Goal: Task Accomplishment & Management: Use online tool/utility

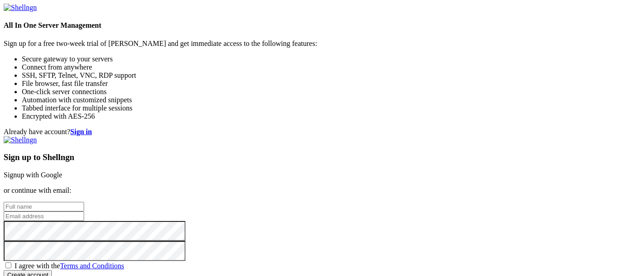
click at [62, 171] on link "Signup with Google" at bounding box center [33, 175] width 59 height 8
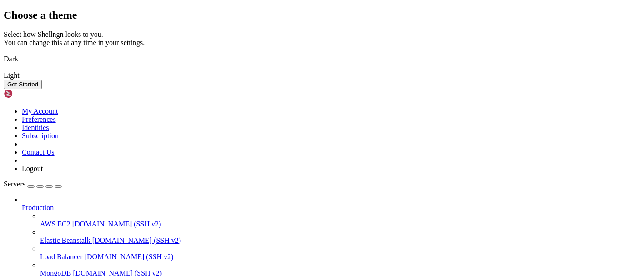
click at [42, 89] on button "Get Started" at bounding box center [23, 85] width 38 height 10
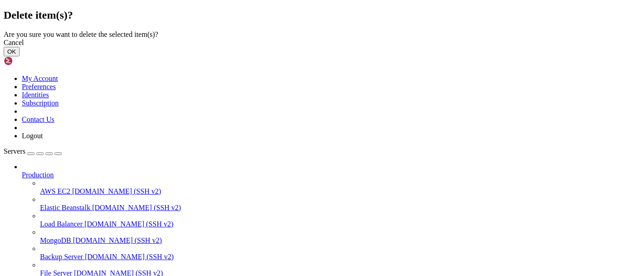
click at [20, 56] on button "OK" at bounding box center [12, 52] width 16 height 10
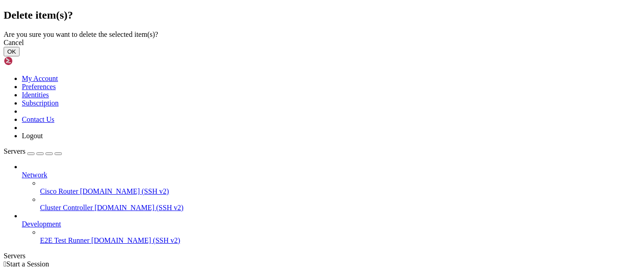
click at [20, 56] on button "OK" at bounding box center [12, 52] width 16 height 10
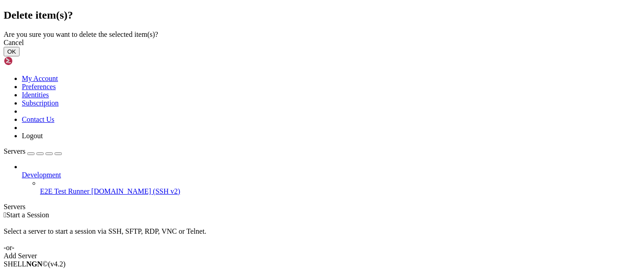
click at [20, 56] on button "OK" at bounding box center [12, 52] width 16 height 10
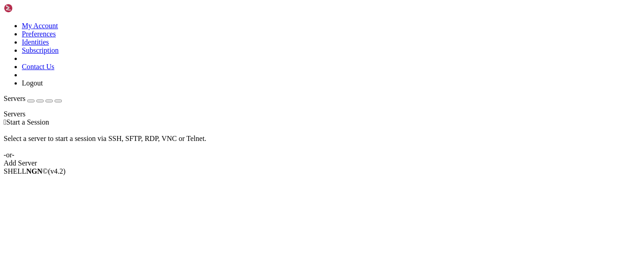
click at [366, 167] on link "Add Server" at bounding box center [311, 163] width 614 height 8
